Goal: Information Seeking & Learning: Learn about a topic

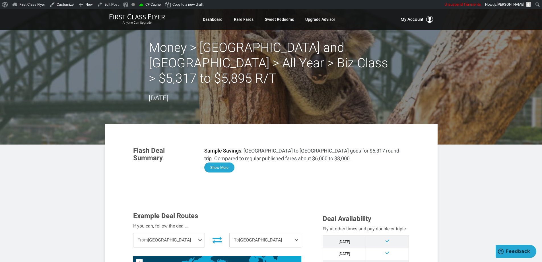
click at [218, 162] on button "Show More" at bounding box center [219, 167] width 30 height 10
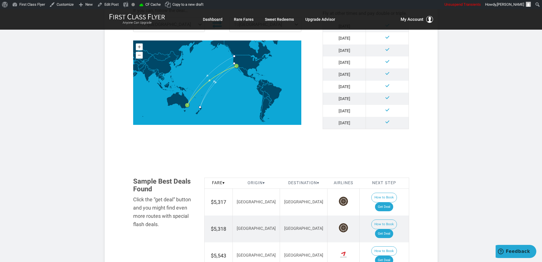
scroll to position [604, 0]
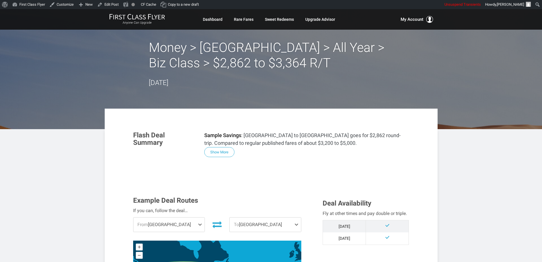
click at [221, 154] on button "Show More" at bounding box center [219, 152] width 30 height 10
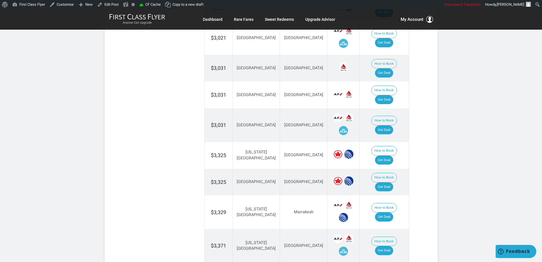
scroll to position [975, 0]
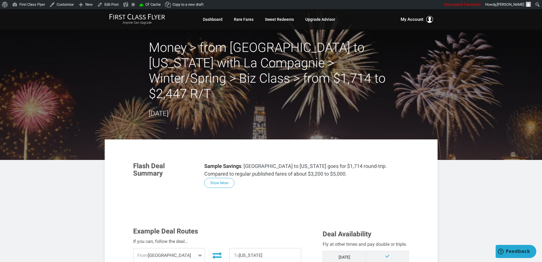
drag, startPoint x: 220, startPoint y: 170, endPoint x: 247, endPoint y: 163, distance: 28.1
click at [222, 178] on button "Show More" at bounding box center [219, 183] width 30 height 10
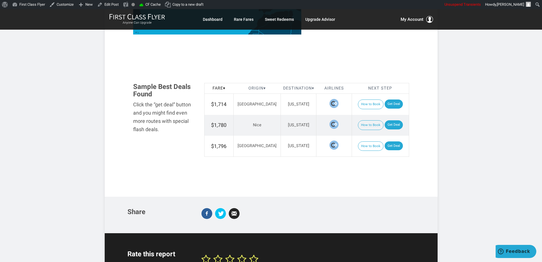
scroll to position [696, 0]
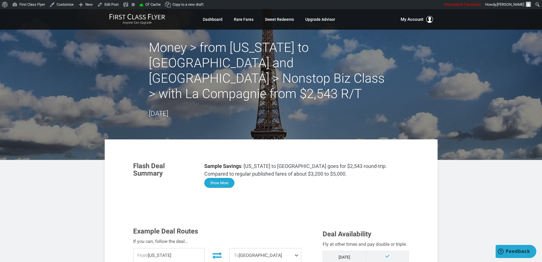
click at [229, 178] on button "Show More" at bounding box center [219, 183] width 30 height 10
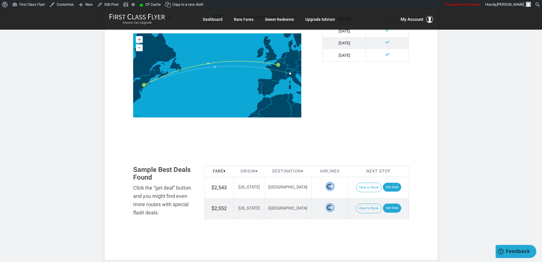
scroll to position [618, 0]
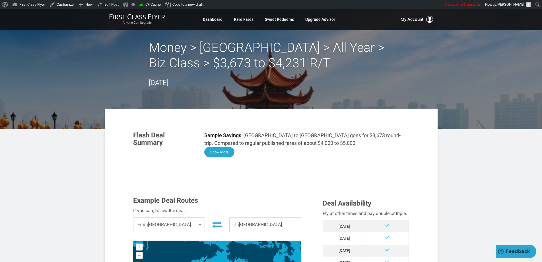
click at [221, 153] on button "Show More" at bounding box center [219, 152] width 30 height 10
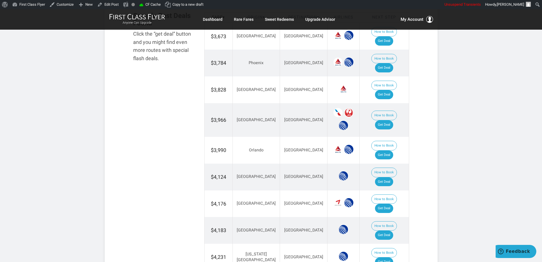
scroll to position [648, 0]
